Goal: Download file/media

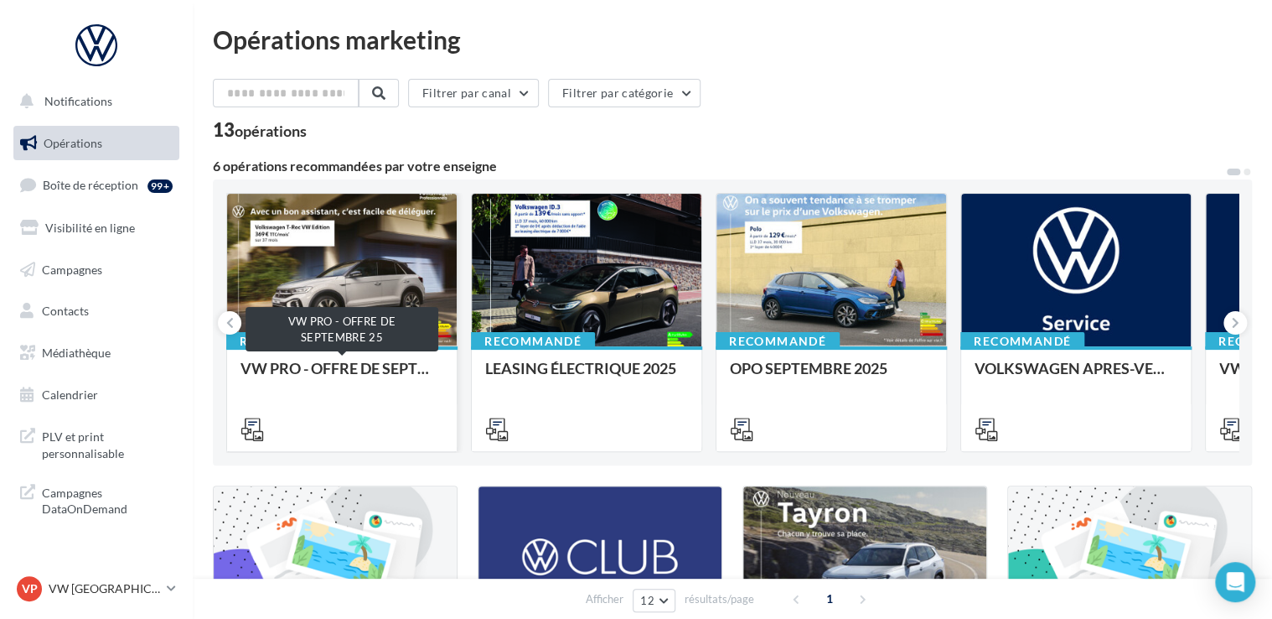
click at [377, 369] on div "VW PRO - OFFRE DE SEPTEMBRE 25" at bounding box center [342, 377] width 203 height 34
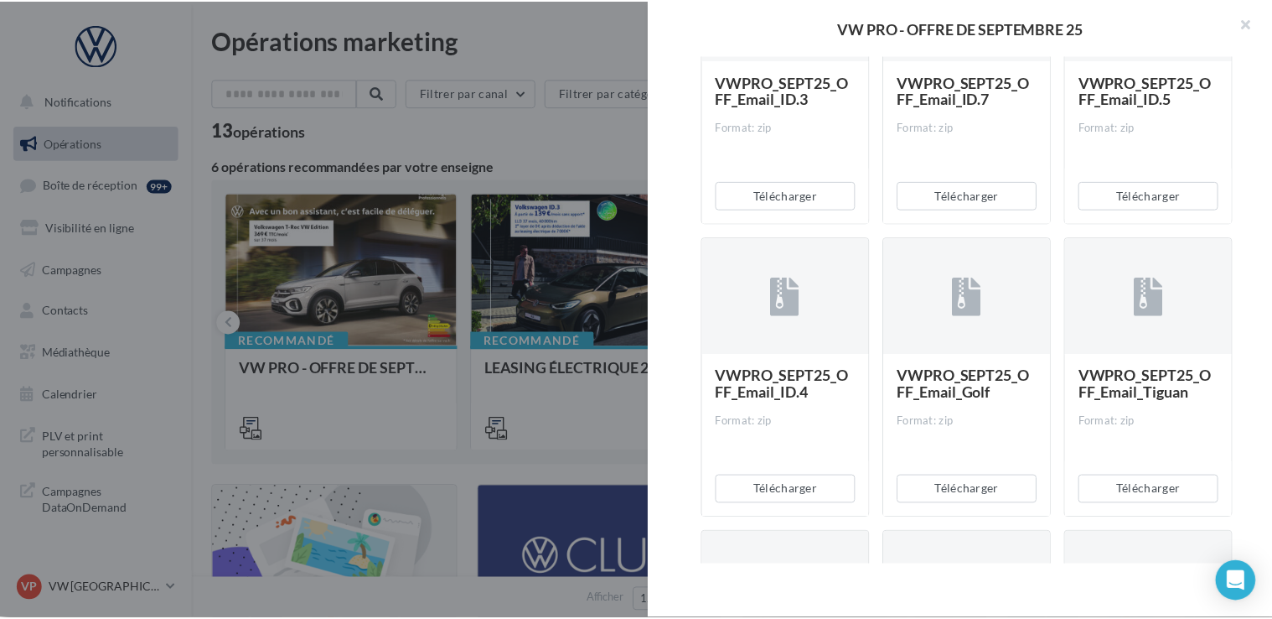
scroll to position [405, 0]
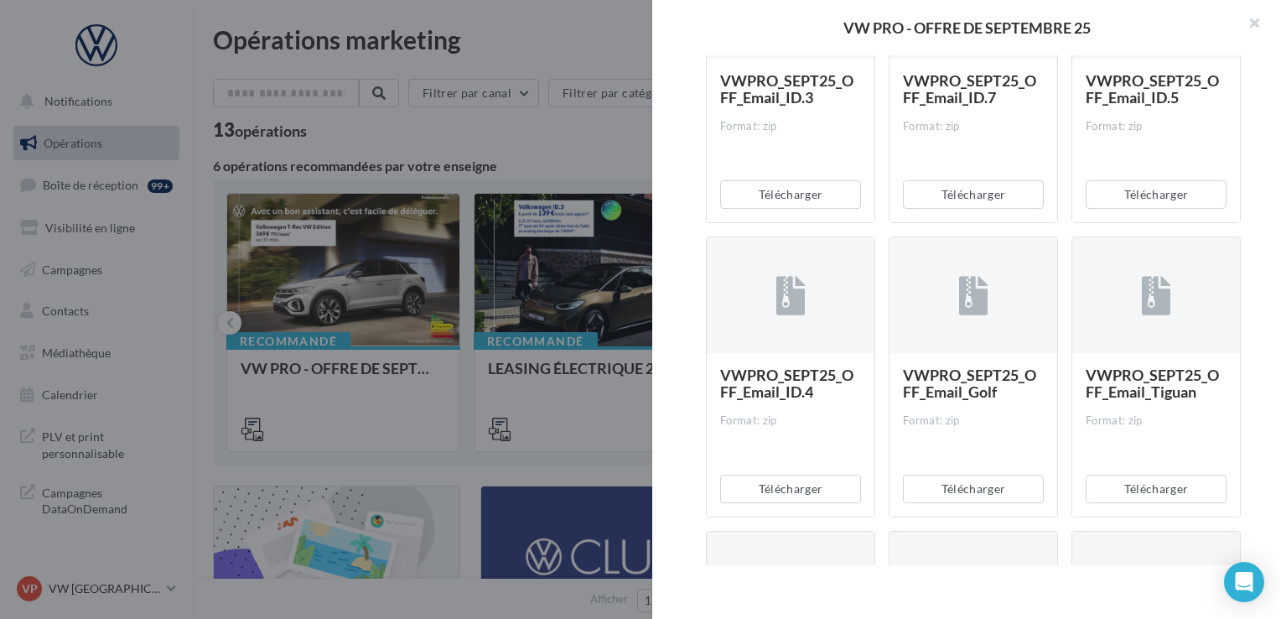
click at [537, 142] on div at bounding box center [640, 309] width 1281 height 619
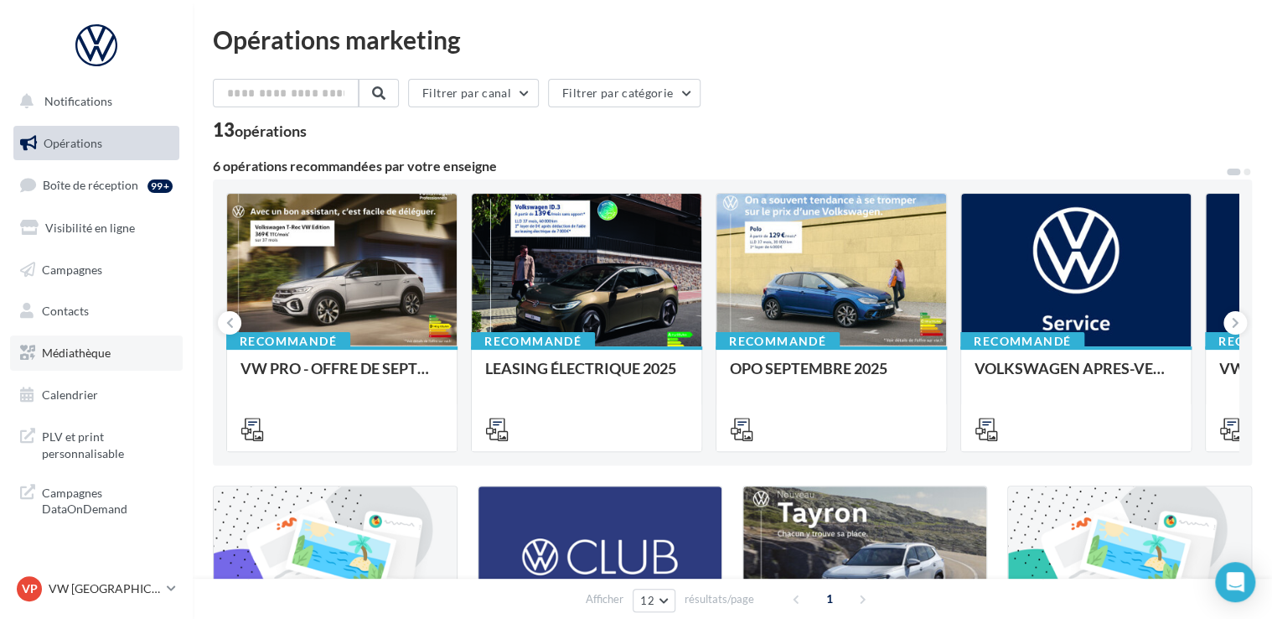
click at [97, 350] on span "Médiathèque" at bounding box center [76, 352] width 69 height 14
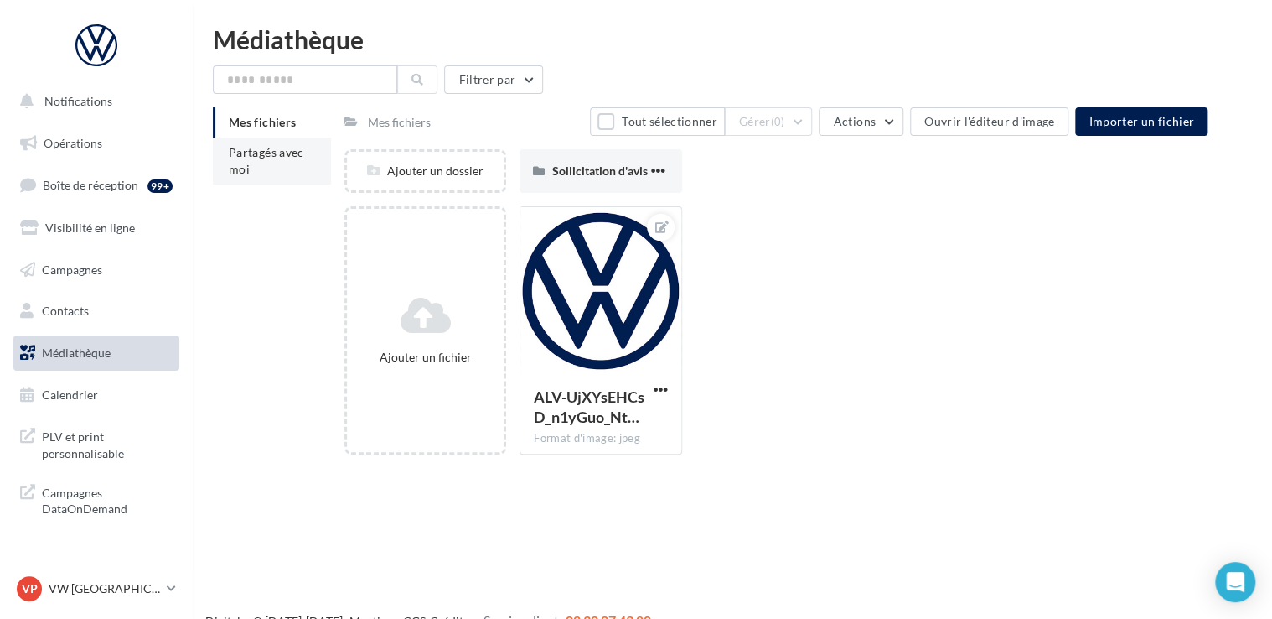
click at [255, 151] on span "Partagés avec moi" at bounding box center [266, 160] width 75 height 31
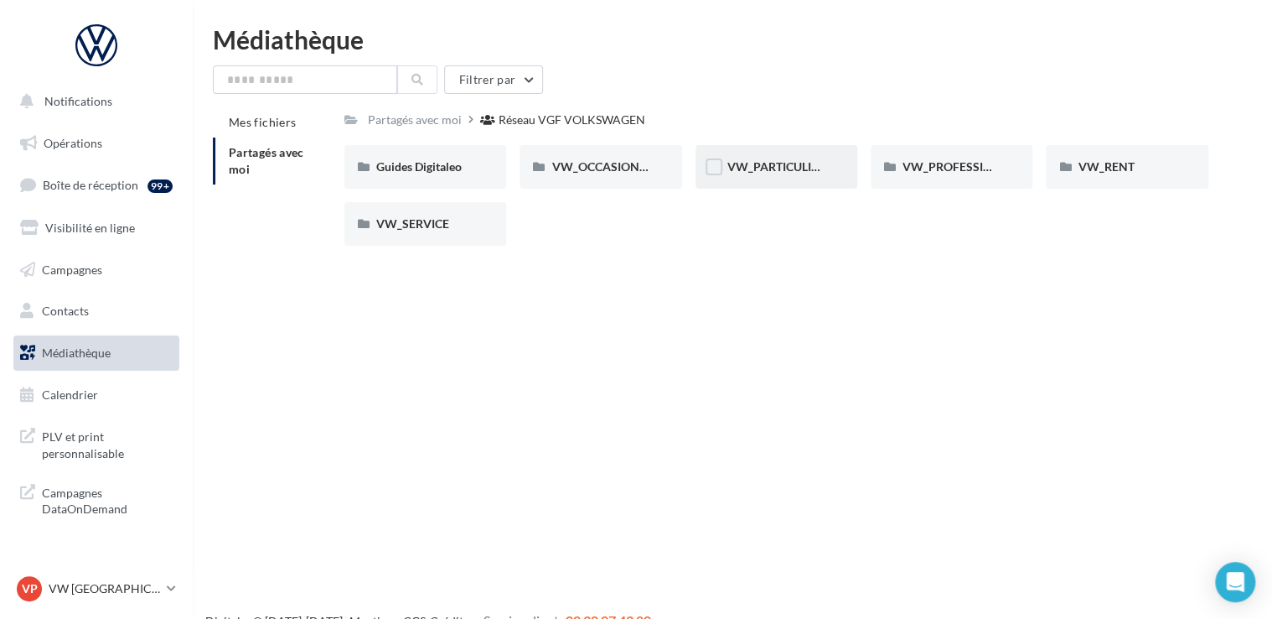
click at [790, 174] on div "VW_PARTICULIERS" at bounding box center [777, 166] width 98 height 17
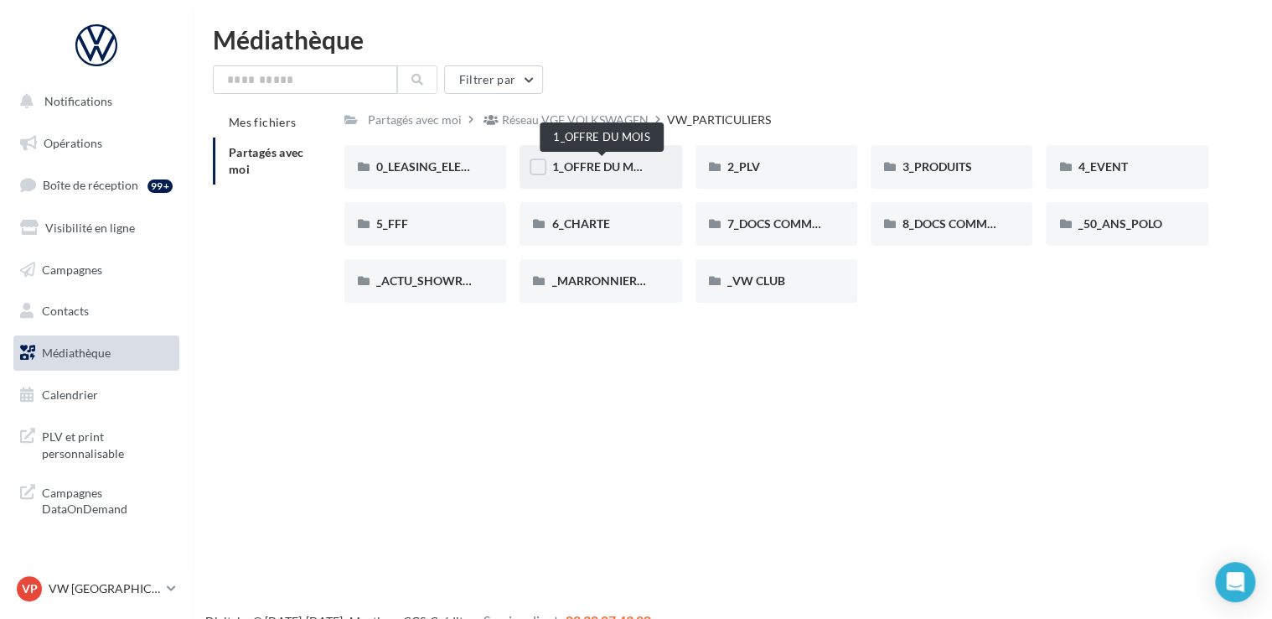
click at [602, 170] on span "1_OFFRE DU MOIS" at bounding box center [601, 166] width 101 height 14
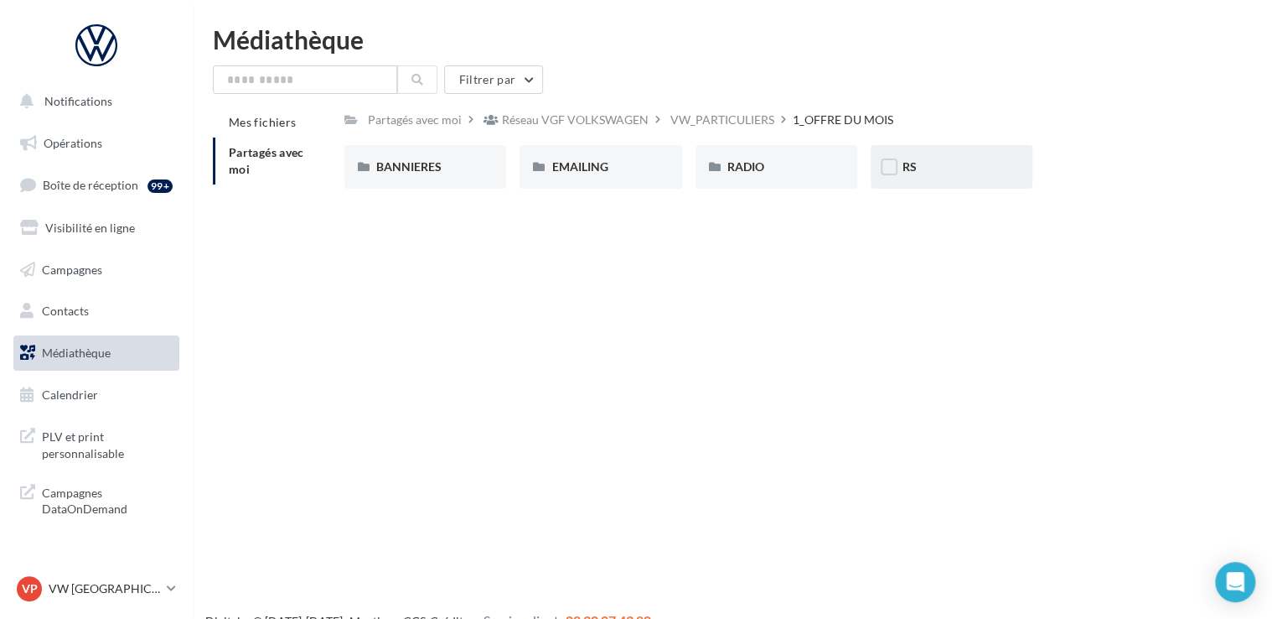
click at [949, 164] on div "RS" at bounding box center [952, 166] width 98 height 17
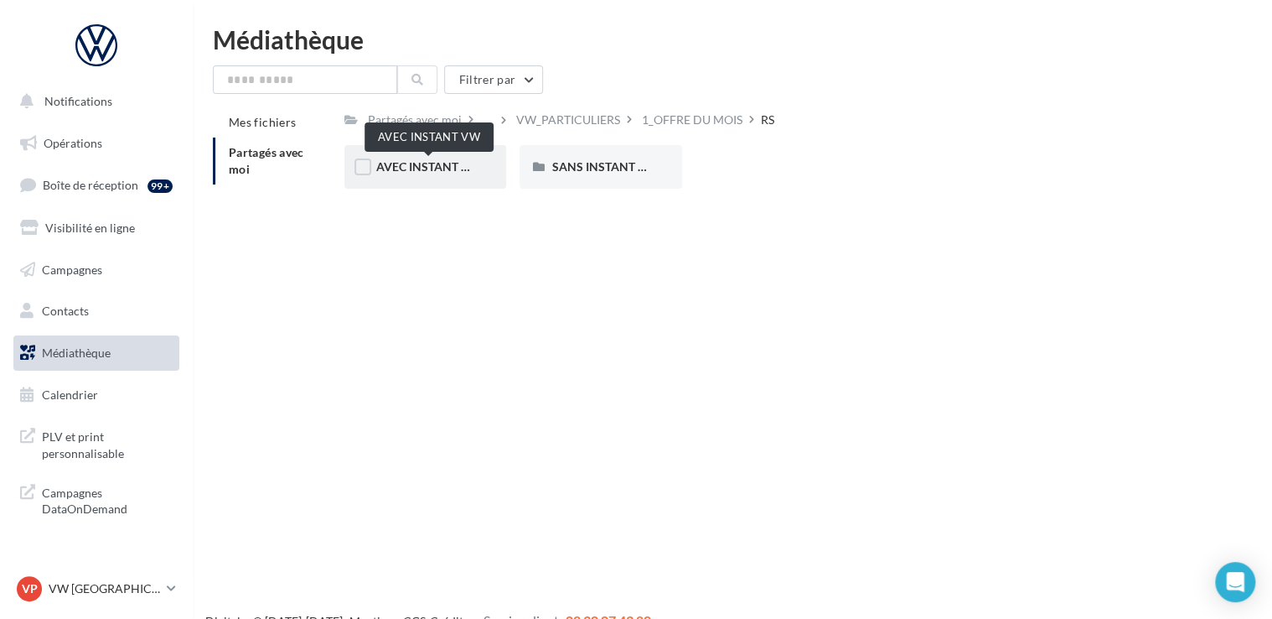
click at [437, 166] on span "AVEC INSTANT VW" at bounding box center [429, 166] width 106 height 14
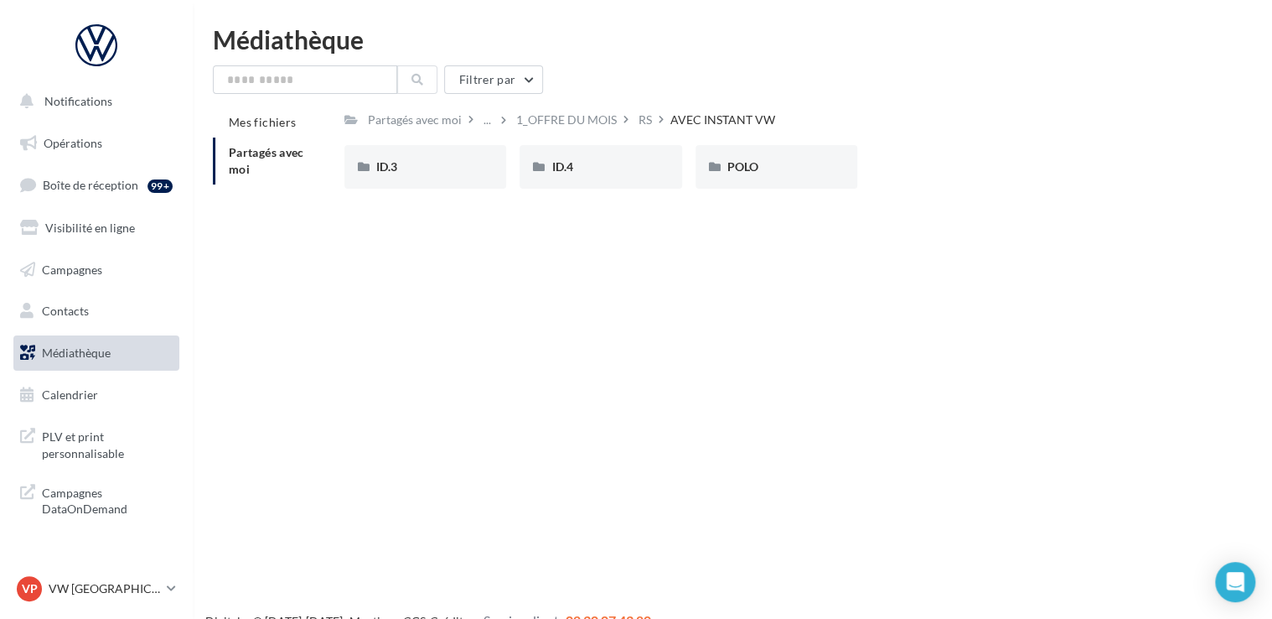
click at [437, 166] on div "ID.3" at bounding box center [425, 166] width 98 height 17
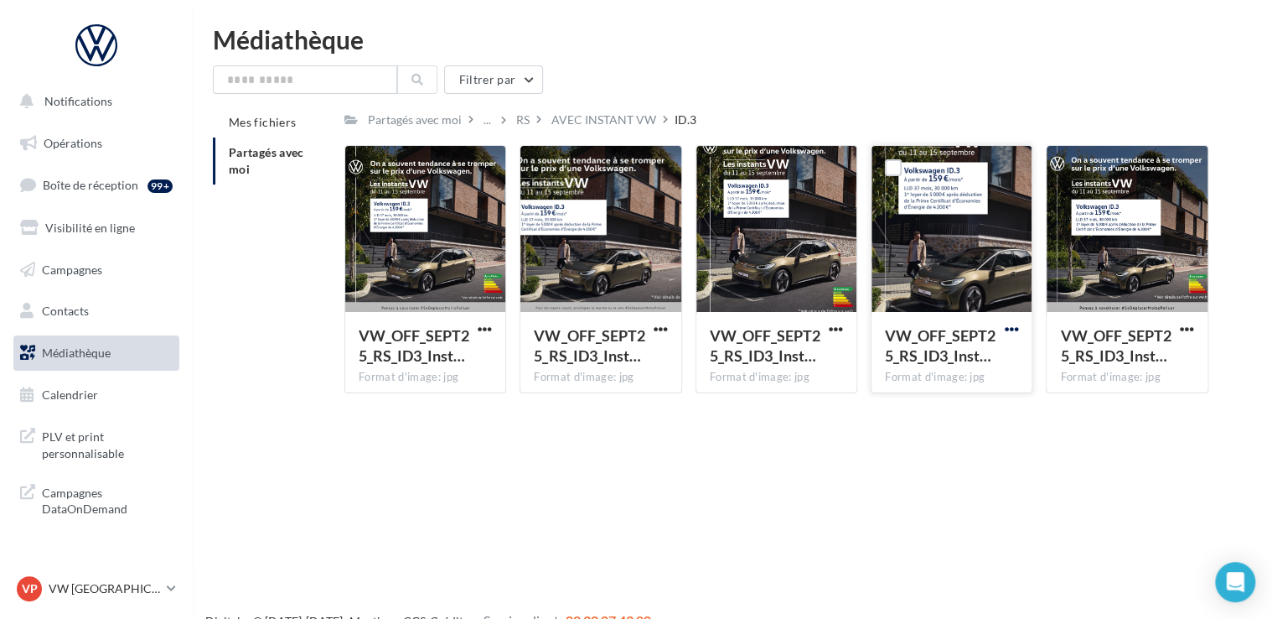
click at [1009, 327] on span "button" at bounding box center [1011, 329] width 14 height 14
click at [976, 354] on button "Télécharger" at bounding box center [938, 362] width 168 height 44
click at [618, 122] on div "AVEC INSTANT VW" at bounding box center [603, 119] width 105 height 17
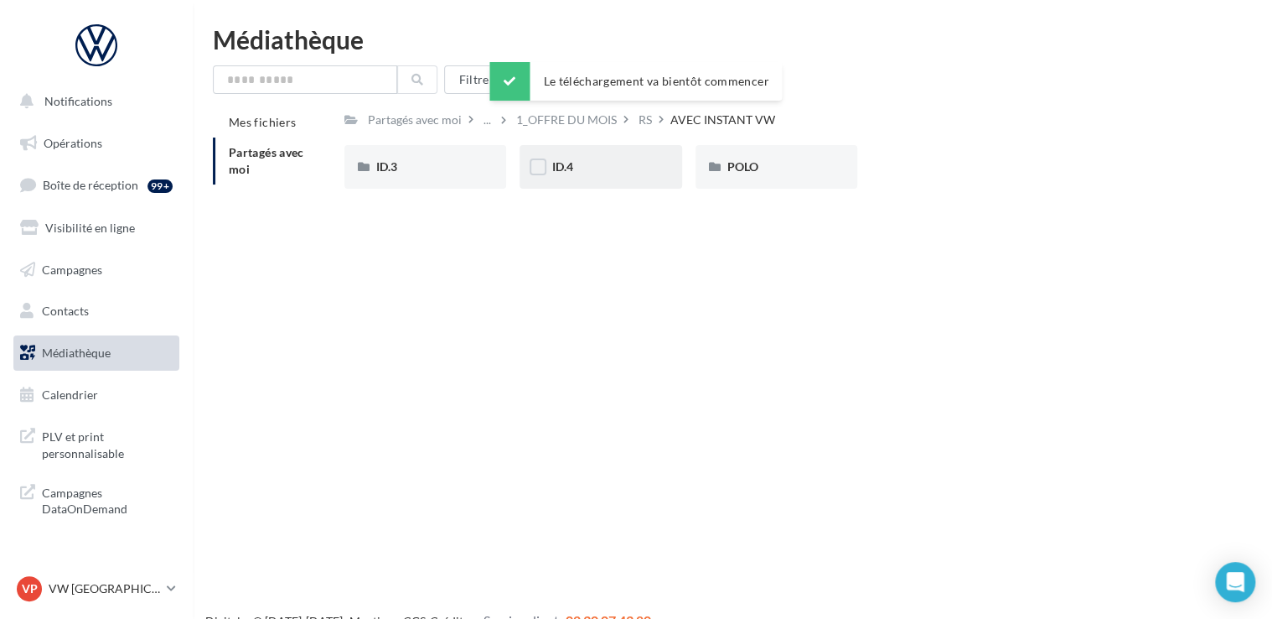
click at [615, 166] on div "ID.4" at bounding box center [600, 166] width 98 height 17
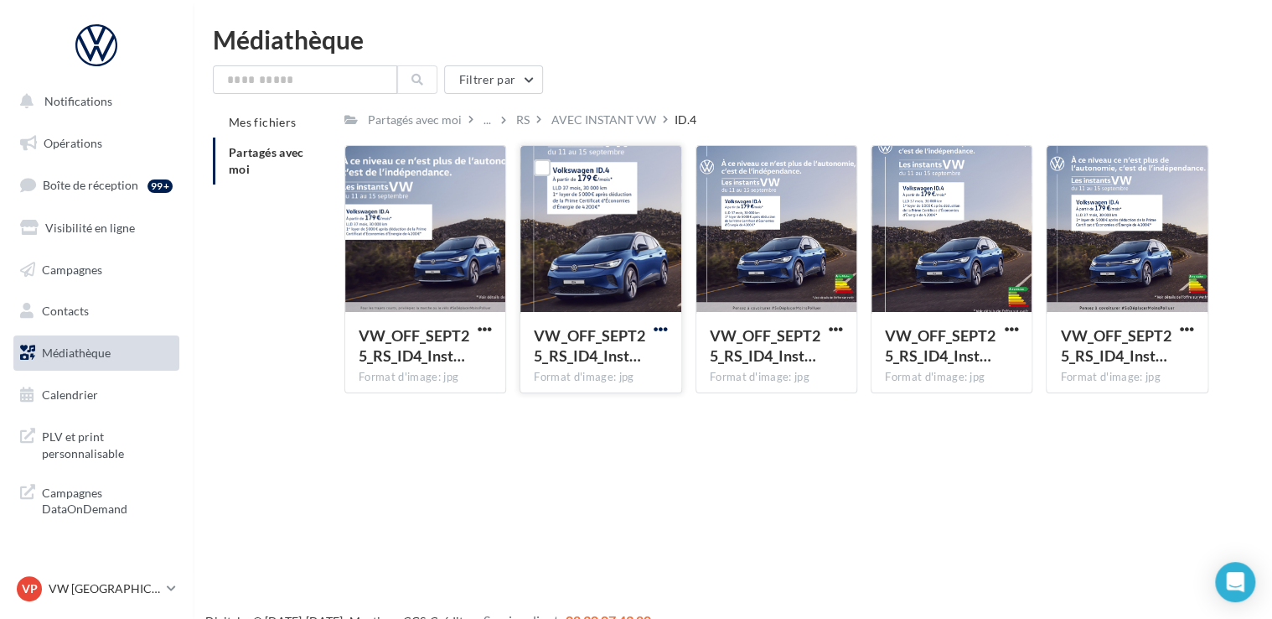
click at [660, 332] on span "button" at bounding box center [661, 329] width 14 height 14
click at [639, 358] on button "Télécharger" at bounding box center [588, 362] width 168 height 44
click at [523, 123] on div "RS" at bounding box center [522, 119] width 13 height 17
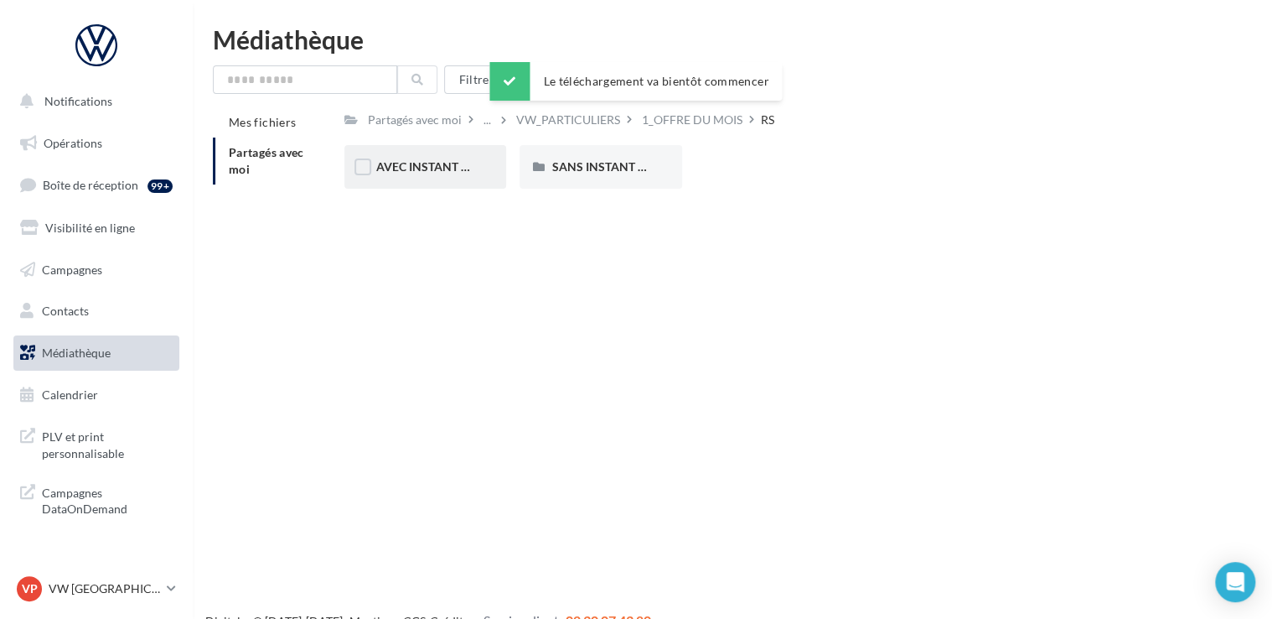
click at [465, 176] on div "AVEC INSTANT VW" at bounding box center [425, 167] width 162 height 44
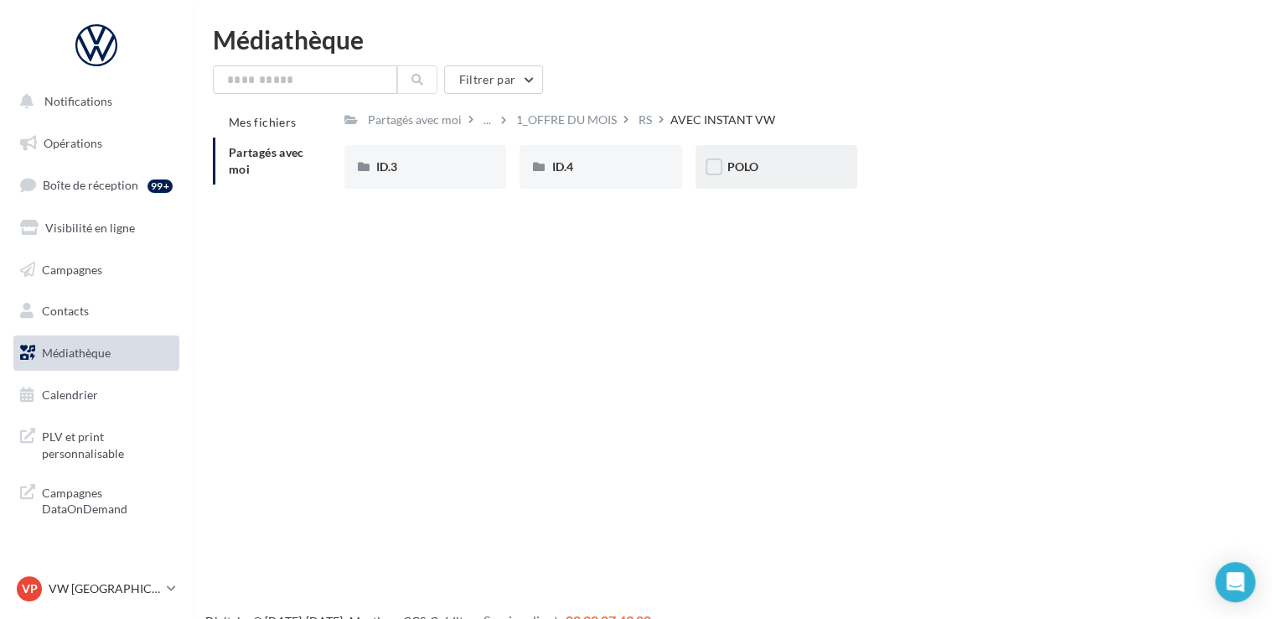
click at [760, 183] on div "POLO" at bounding box center [777, 167] width 162 height 44
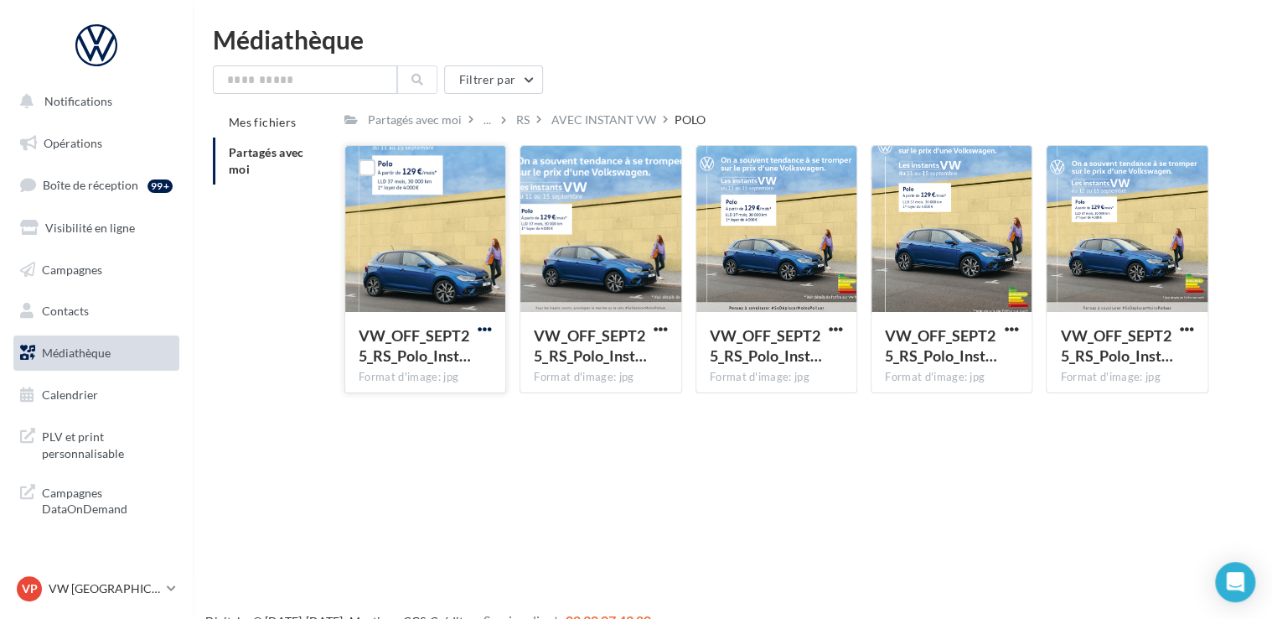
click at [489, 328] on span "button" at bounding box center [485, 329] width 14 height 14
click at [443, 359] on button "Télécharger" at bounding box center [412, 362] width 168 height 44
click at [841, 450] on div "Notifications Opérations Boîte de réception 99+ Visibilité en ligne Campagnes C…" at bounding box center [636, 336] width 1272 height 619
click at [1018, 327] on span "button" at bounding box center [1011, 329] width 14 height 14
click at [962, 358] on button "Télécharger" at bounding box center [938, 362] width 168 height 44
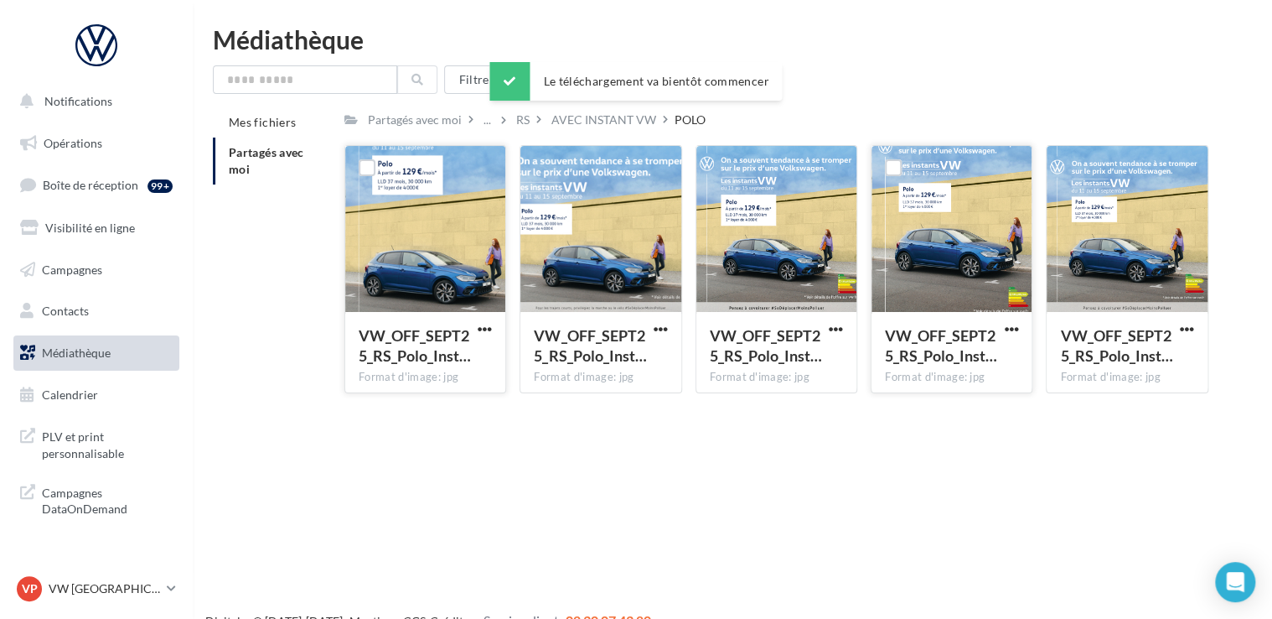
click at [650, 133] on div "Partagés avec moi ... RS AVEC INSTANT VW POLO Rs Partagé par Réseau VGF VOLKSWA…" at bounding box center [776, 256] width 864 height 299
click at [614, 109] on div "AVEC INSTANT VW" at bounding box center [603, 119] width 111 height 24
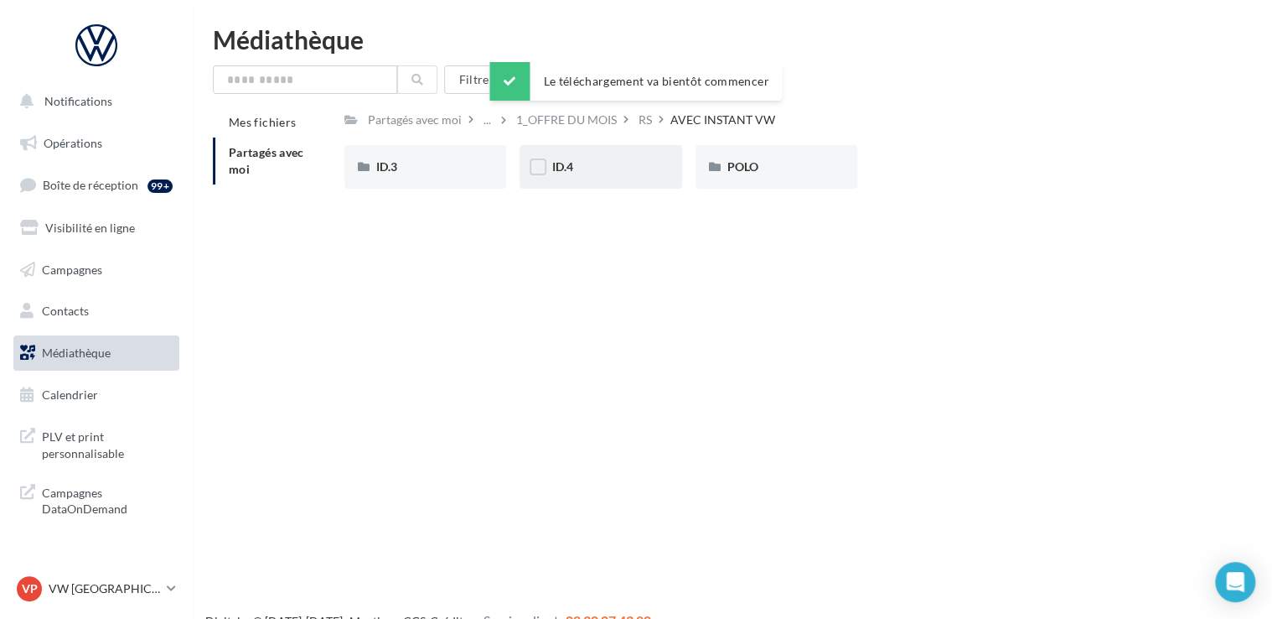
click at [589, 159] on div "ID.4" at bounding box center [600, 166] width 98 height 17
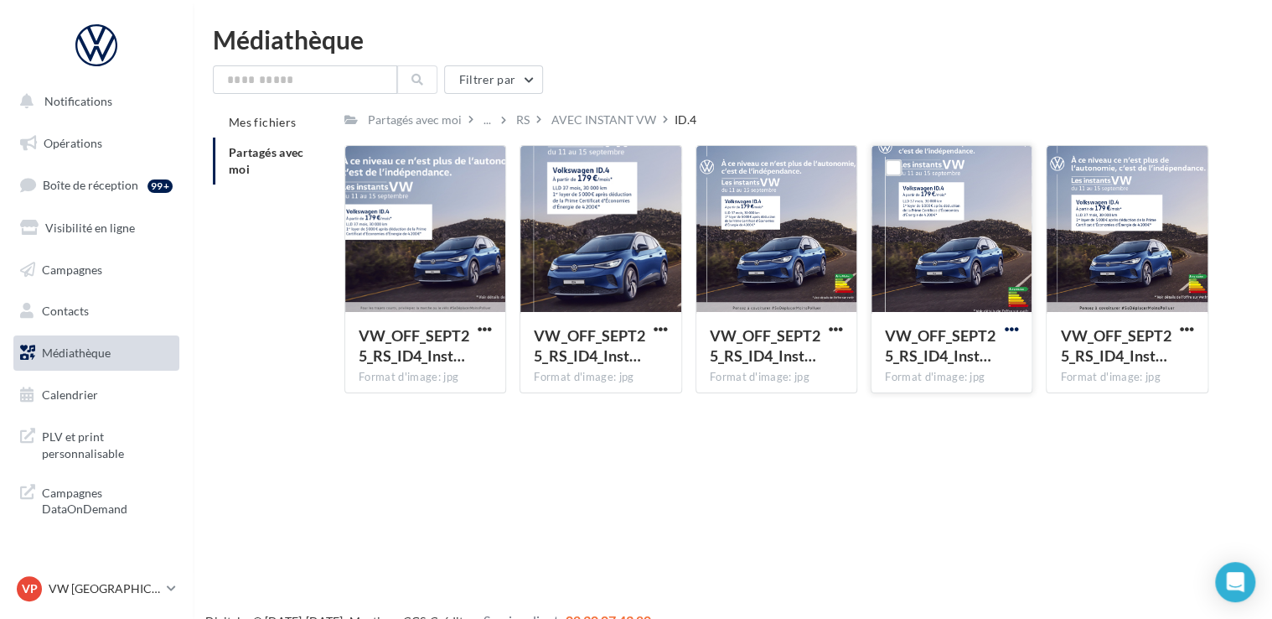
click at [1005, 330] on span "button" at bounding box center [1011, 329] width 14 height 14
click at [972, 358] on button "Télécharger" at bounding box center [938, 362] width 168 height 44
click at [608, 120] on div "AVEC INSTANT VW" at bounding box center [603, 119] width 105 height 17
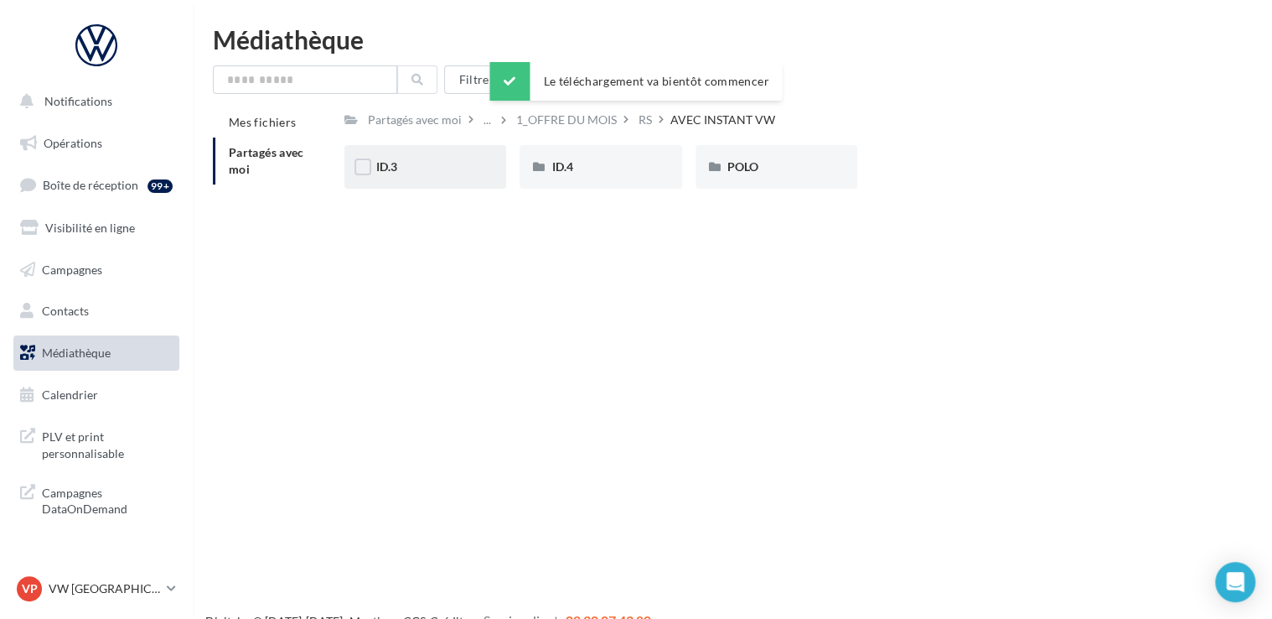
click at [460, 166] on div "ID.3" at bounding box center [425, 166] width 98 height 17
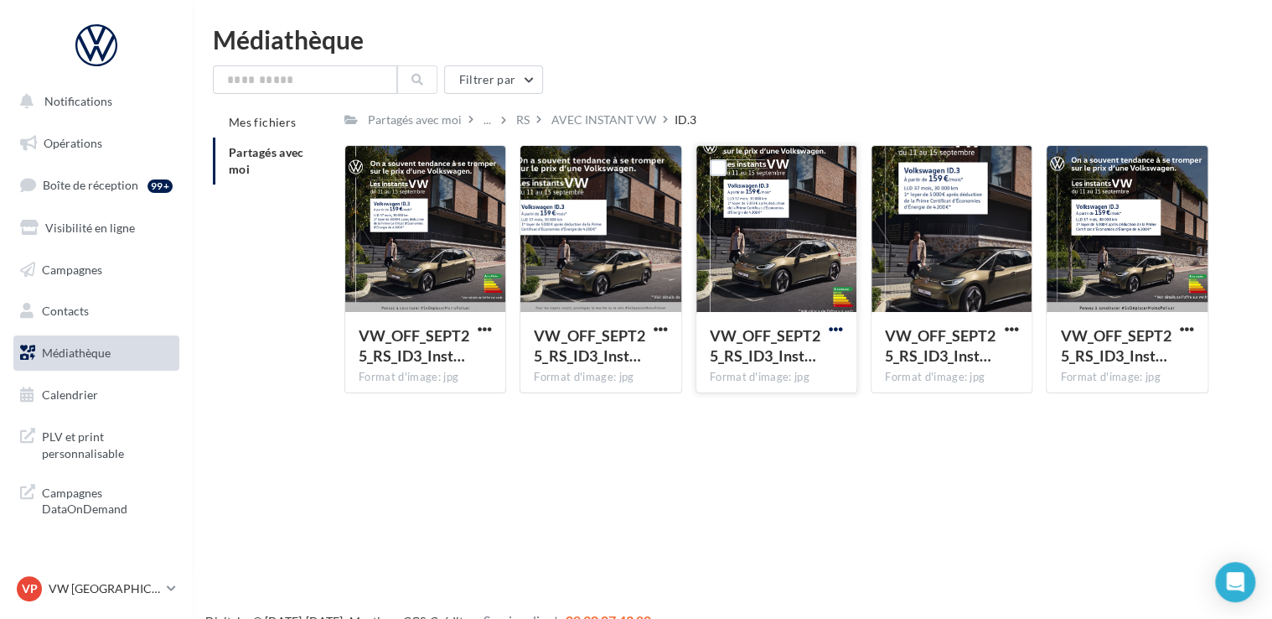
click at [834, 330] on span "button" at bounding box center [836, 329] width 14 height 14
click at [812, 359] on button "Télécharger" at bounding box center [763, 362] width 168 height 44
click at [526, 117] on div "RS" at bounding box center [522, 119] width 13 height 17
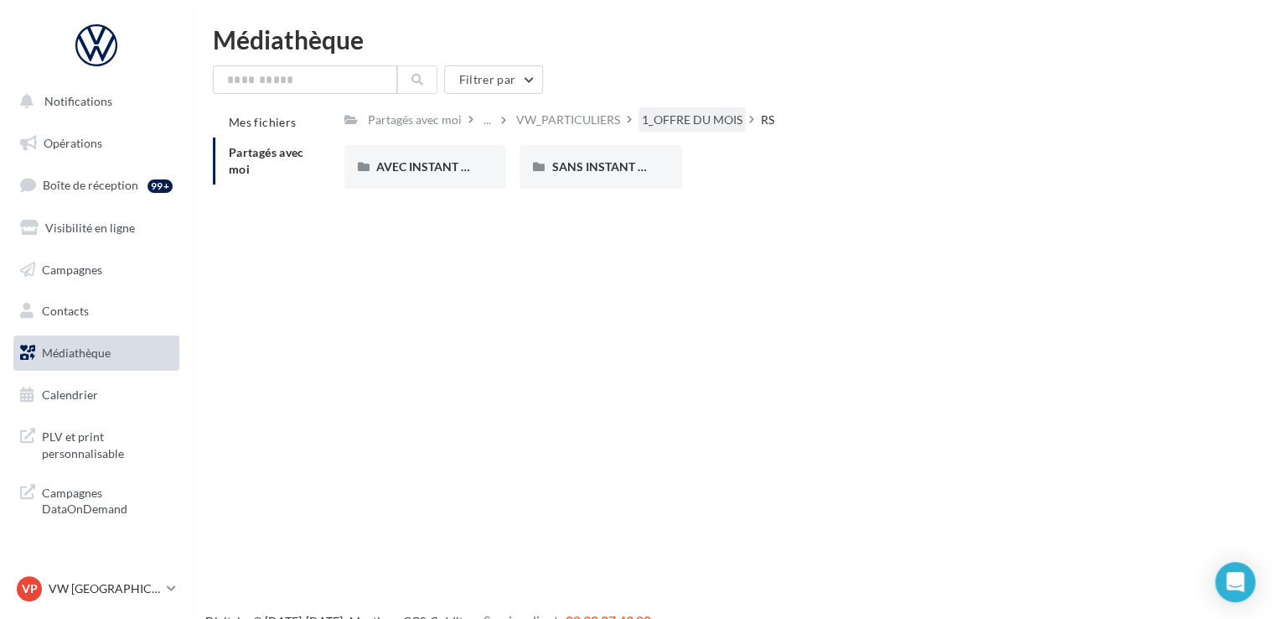
click at [674, 108] on div "1_OFFRE DU MOIS" at bounding box center [692, 119] width 107 height 24
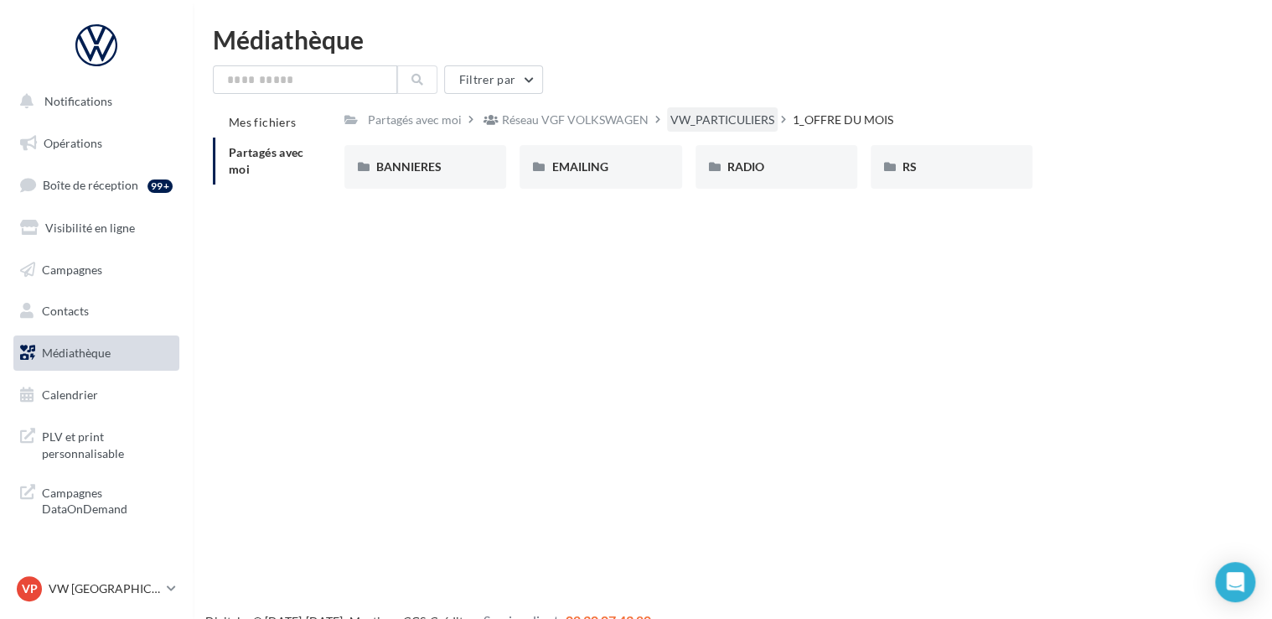
click at [696, 116] on div "VW_PARTICULIERS" at bounding box center [723, 119] width 104 height 17
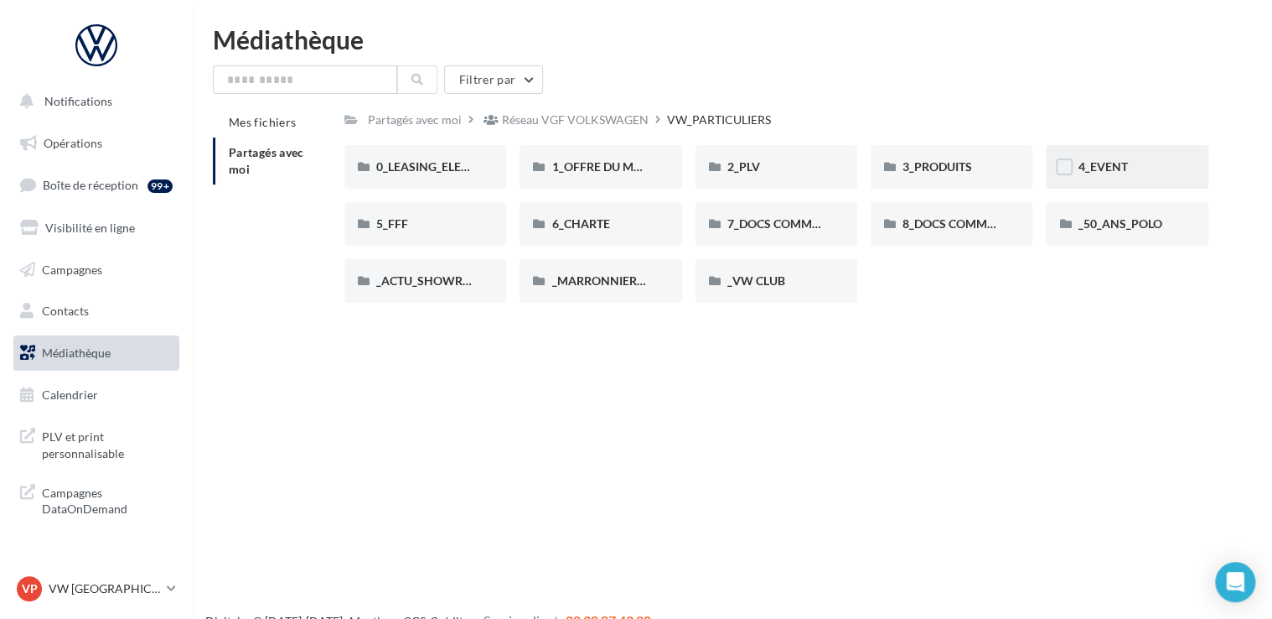
click at [1101, 156] on div "4_EVENT" at bounding box center [1127, 167] width 162 height 44
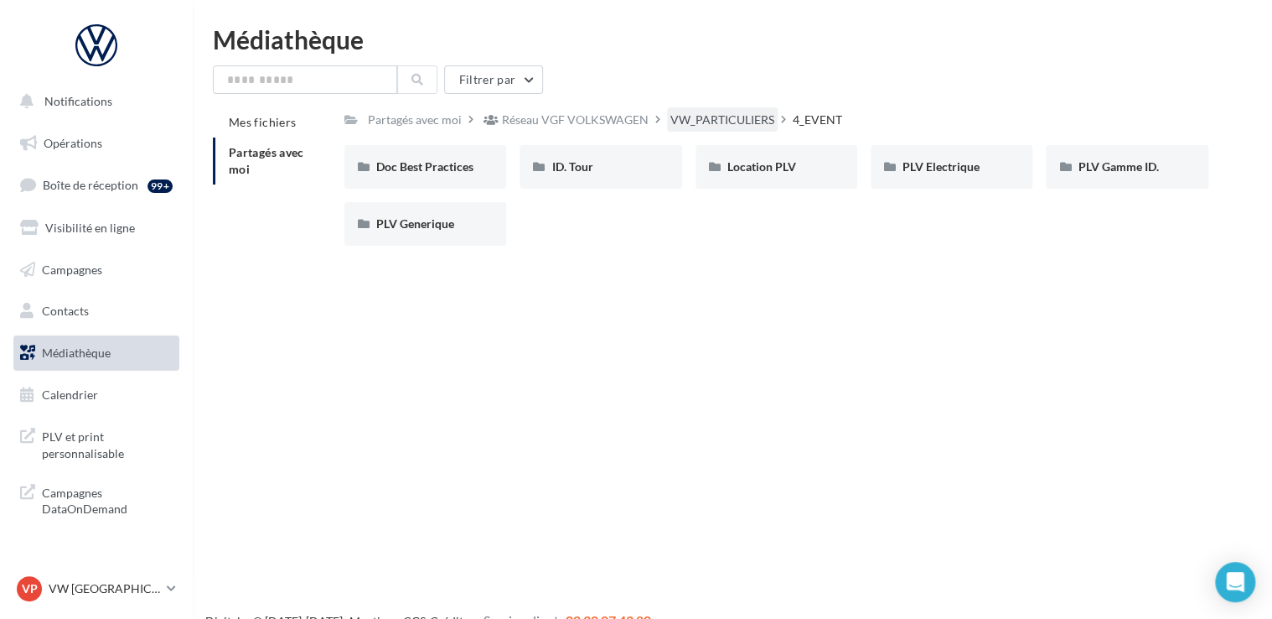
click at [711, 126] on div "VW_PARTICULIERS" at bounding box center [723, 119] width 104 height 17
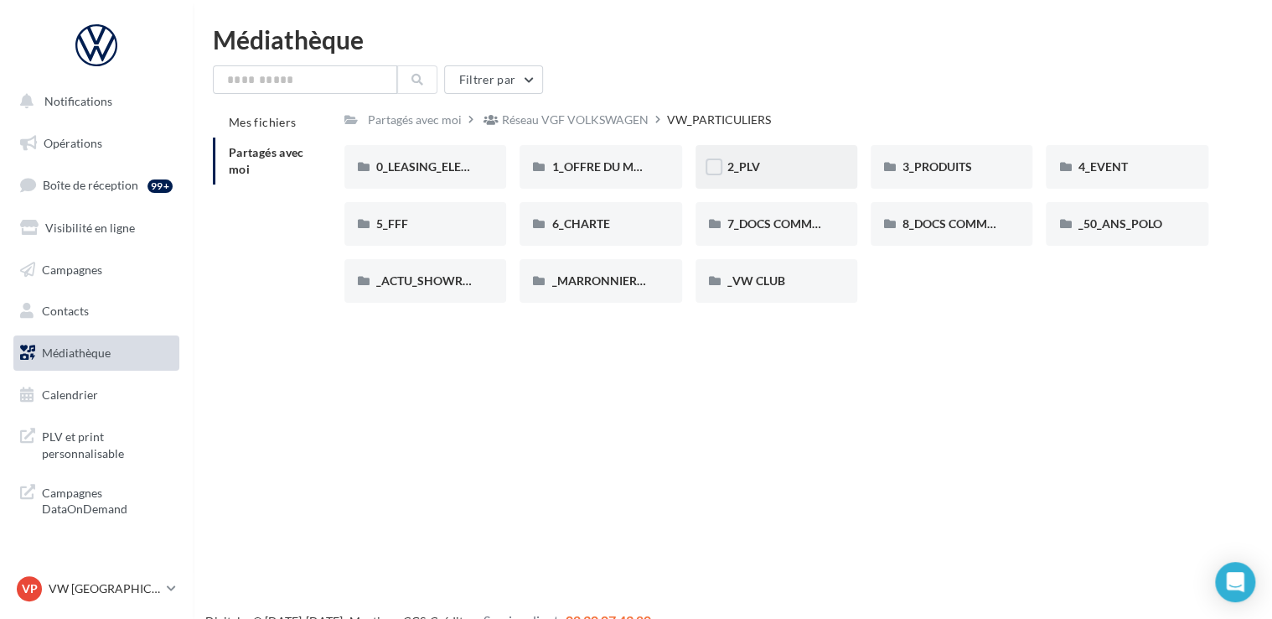
click at [751, 175] on div "2_PLV" at bounding box center [777, 166] width 98 height 17
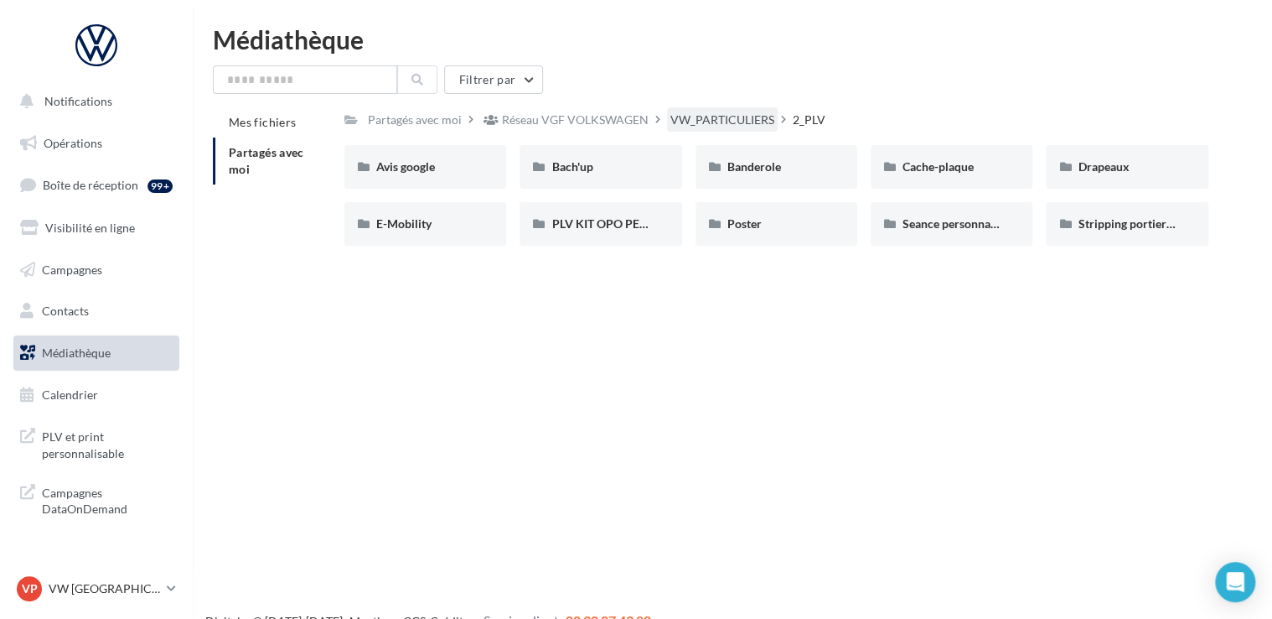
click at [720, 114] on div "VW_PARTICULIERS" at bounding box center [723, 119] width 104 height 17
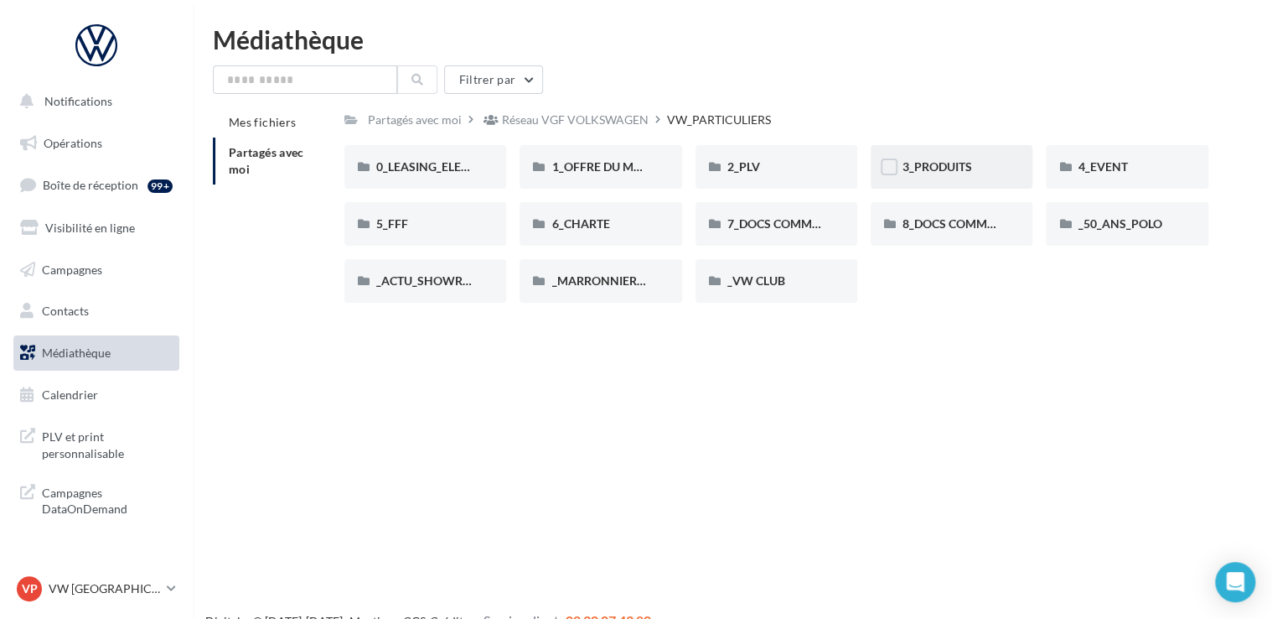
click at [959, 153] on div "3_PRODUITS" at bounding box center [952, 167] width 162 height 44
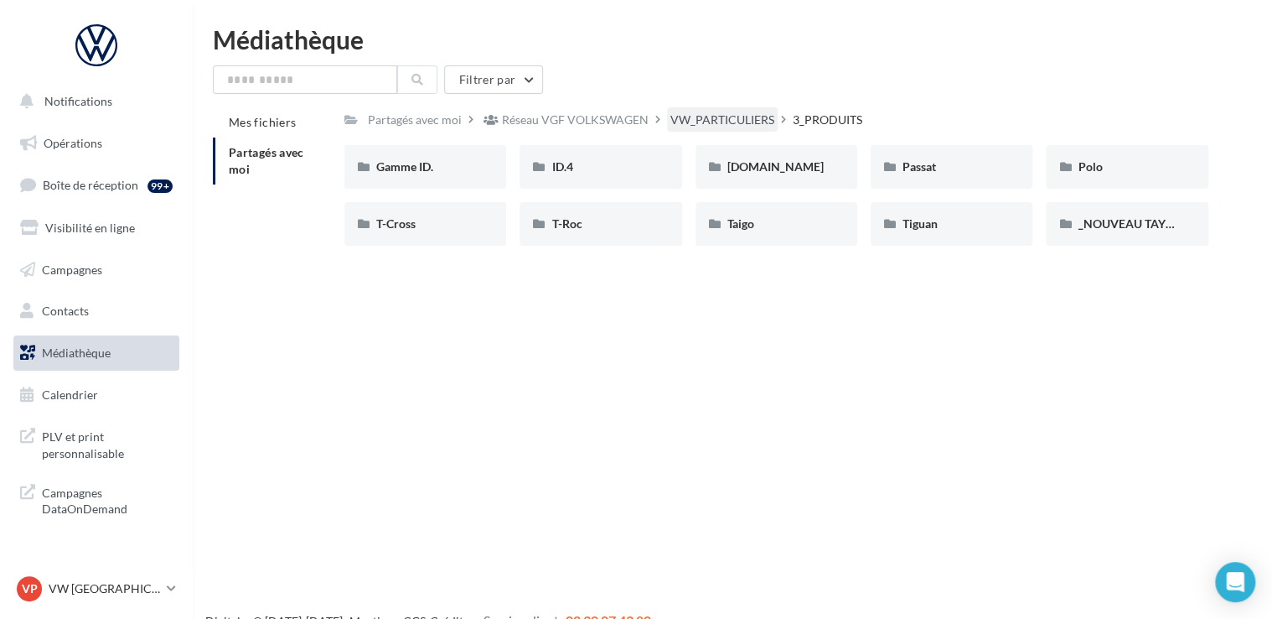
click at [704, 114] on div "VW_PARTICULIERS" at bounding box center [723, 119] width 104 height 17
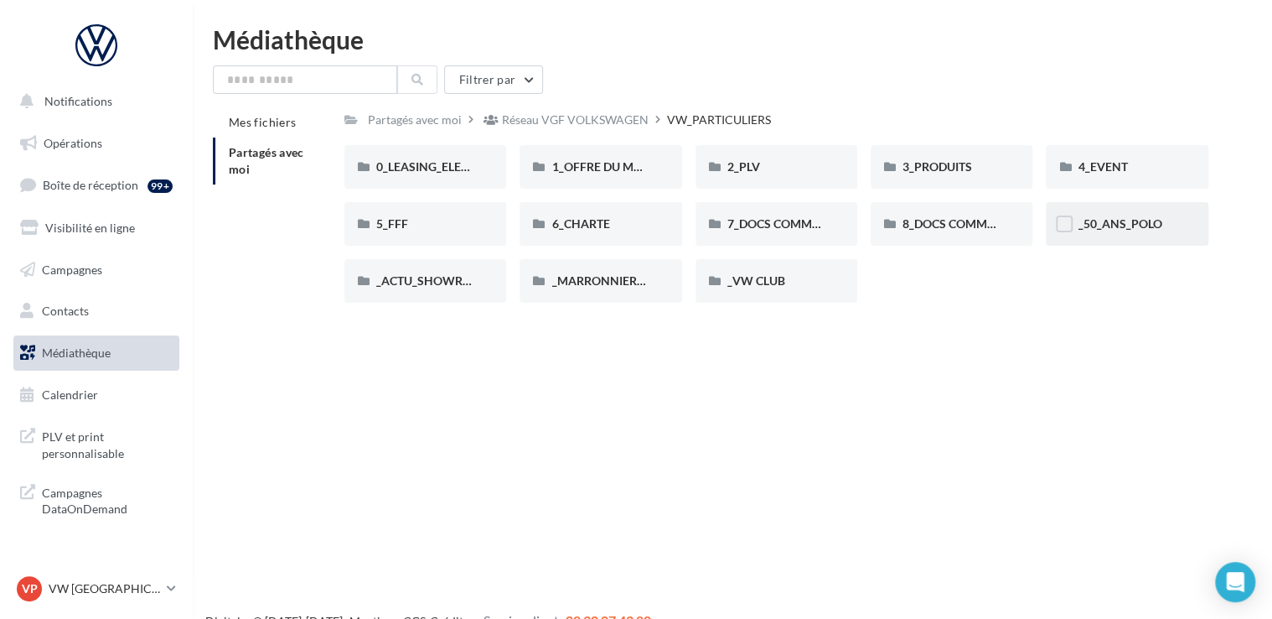
click at [1116, 238] on div "_50_ANS_POLO" at bounding box center [1127, 224] width 162 height 44
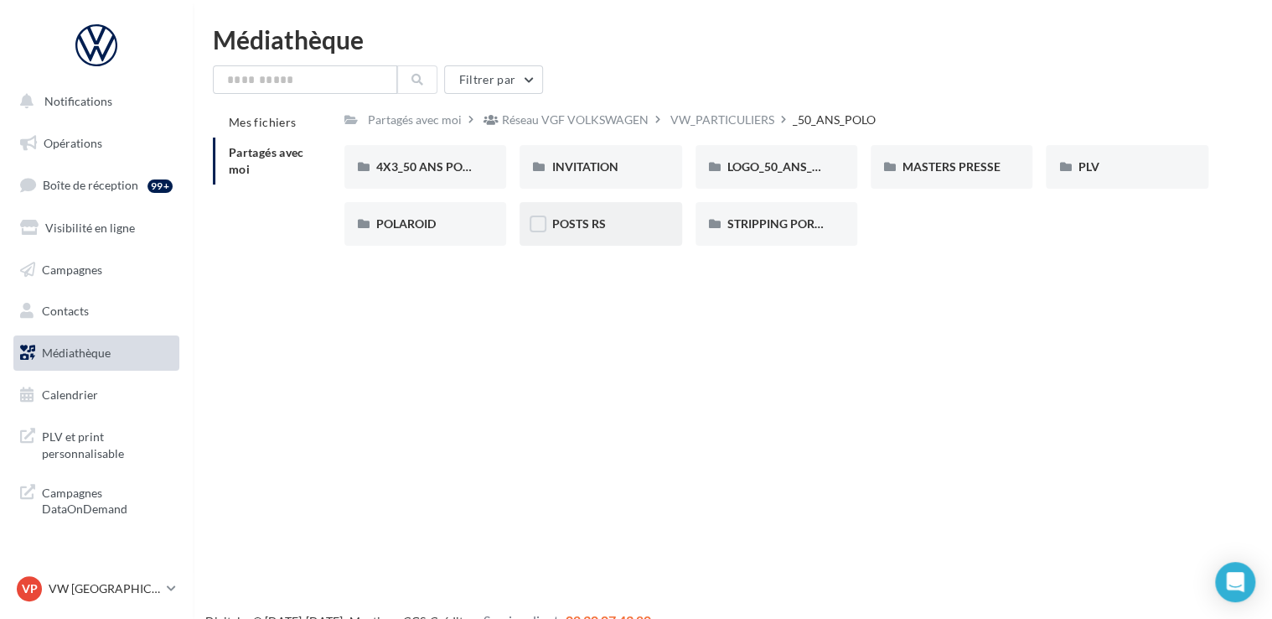
click at [581, 237] on div "POSTS RS" at bounding box center [601, 224] width 162 height 44
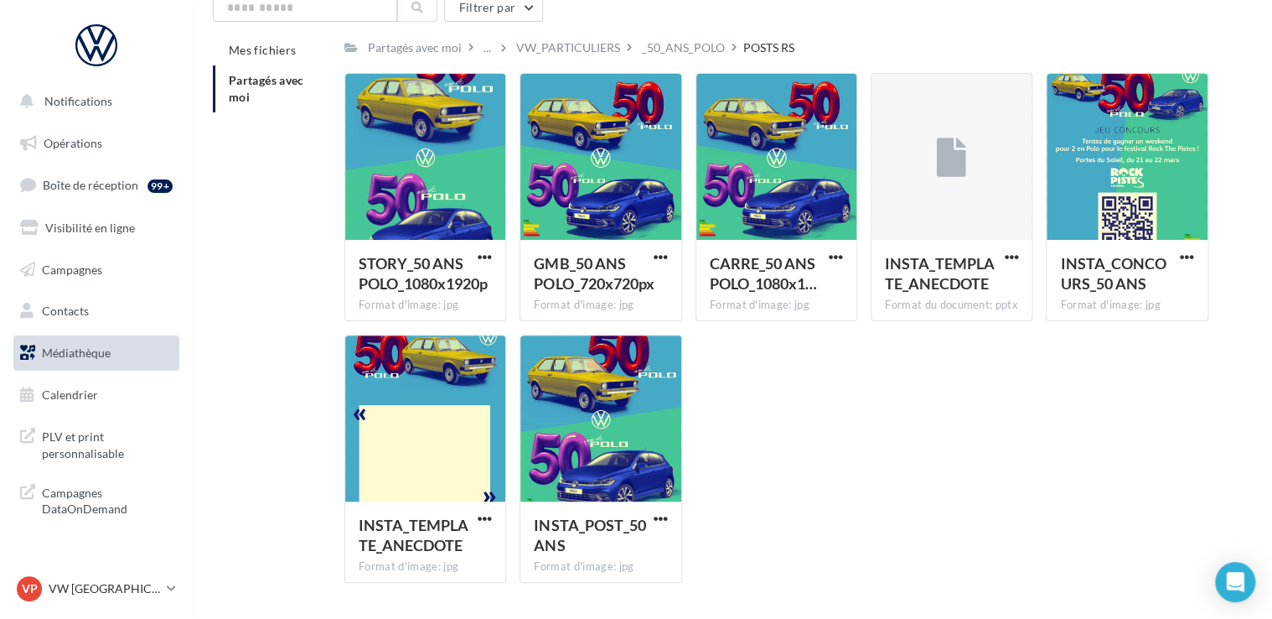
scroll to position [64, 0]
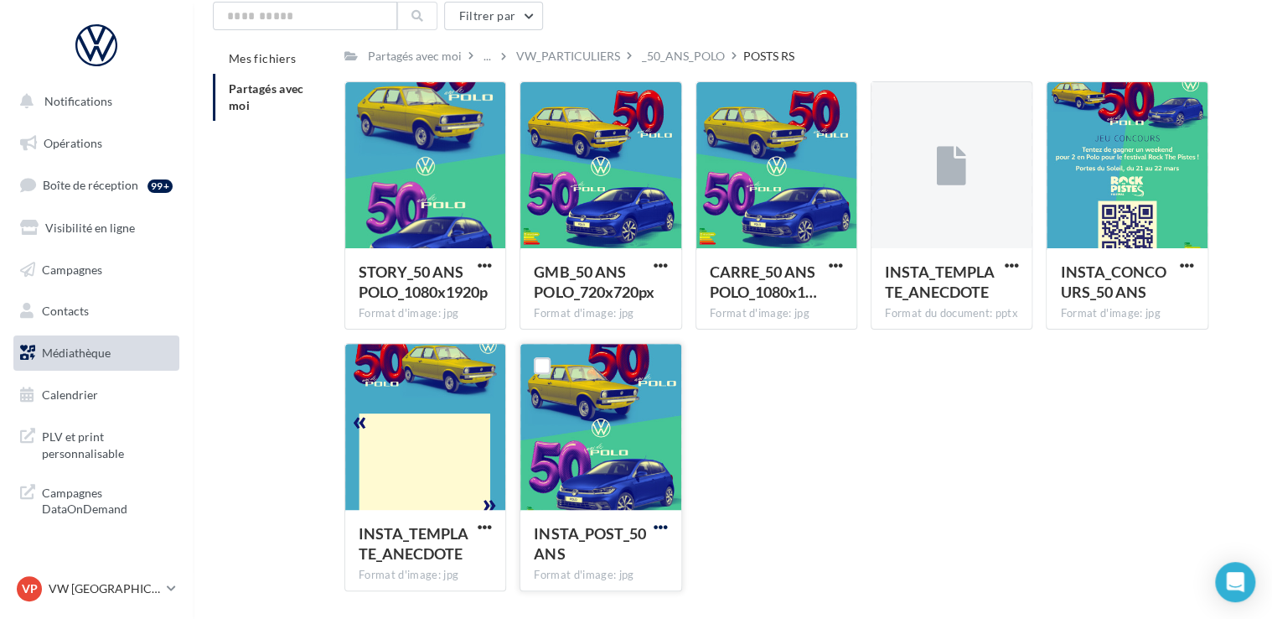
click at [661, 529] on span "button" at bounding box center [661, 527] width 14 height 14
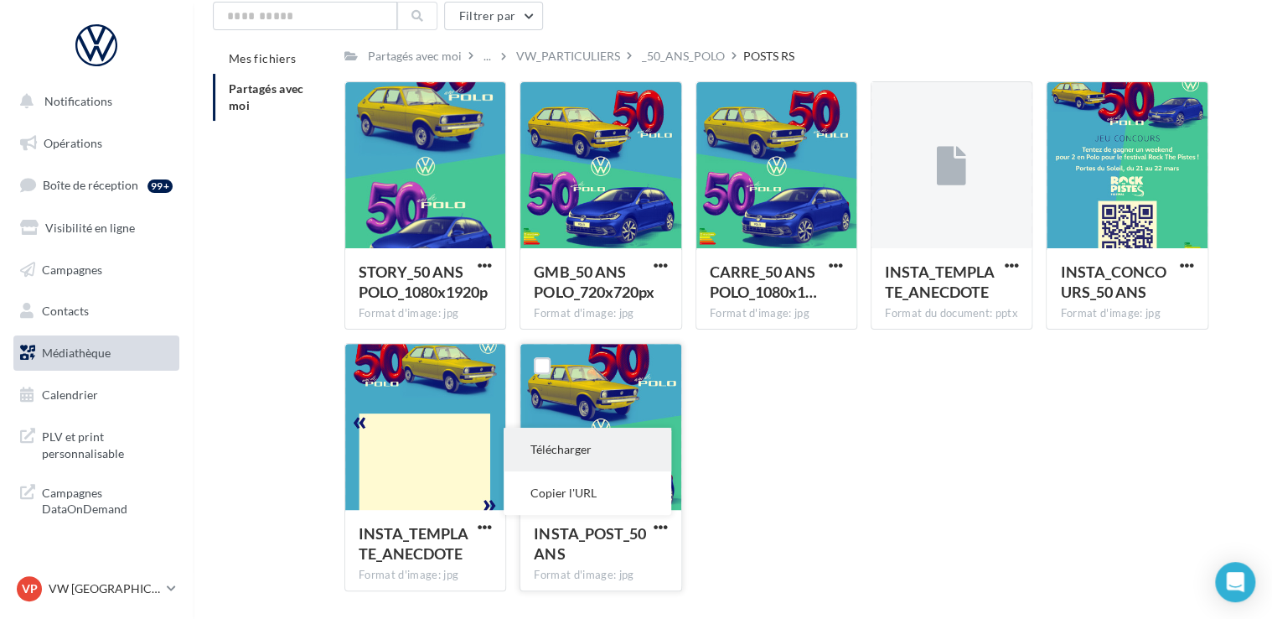
click at [624, 455] on button "Télécharger" at bounding box center [588, 449] width 168 height 44
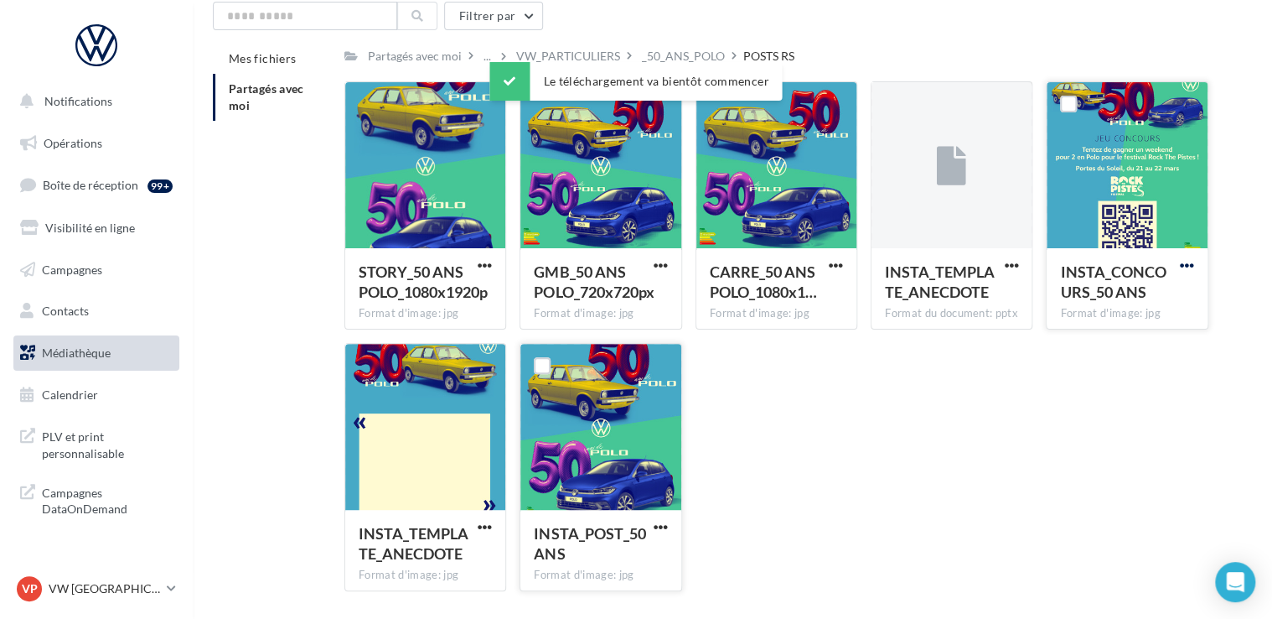
click at [1194, 272] on span "button" at bounding box center [1187, 265] width 14 height 14
click at [1158, 294] on button "Télécharger" at bounding box center [1114, 299] width 168 height 44
click at [862, 394] on div "STORY_50 ANS POLO_1080x1920p Format d'image: jpg STORY_50 ANS POLO_1080x1920p G…" at bounding box center [783, 342] width 878 height 523
